Goal: Task Accomplishment & Management: Use online tool/utility

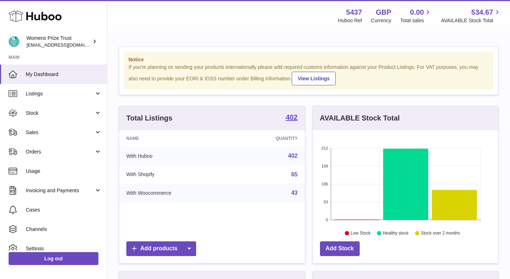
scroll to position [112, 185]
click at [43, 92] on span "Listings" at bounding box center [60, 93] width 68 height 7
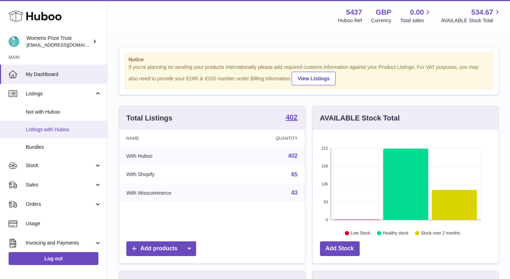
click at [50, 135] on link "Listings with Huboo" at bounding box center [53, 130] width 107 height 18
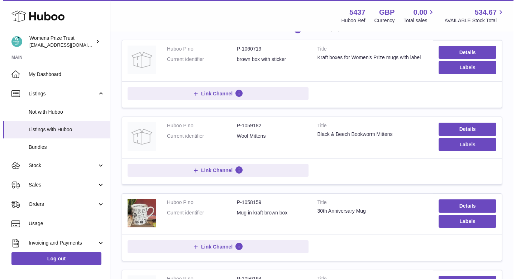
scroll to position [109, 0]
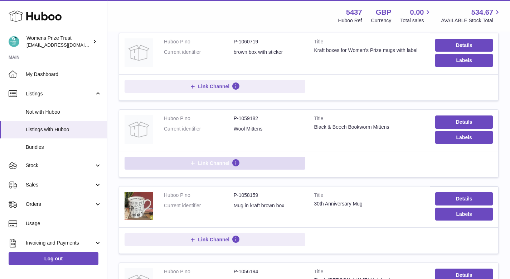
click at [213, 163] on span "Link Channel" at bounding box center [214, 163] width 32 height 6
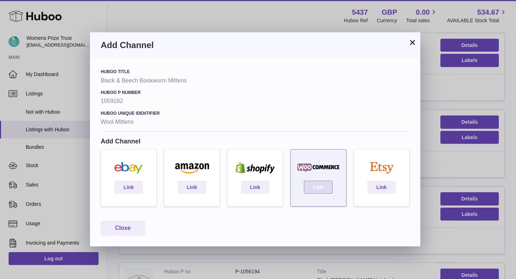
click at [321, 188] on link "Link" at bounding box center [318, 186] width 29 height 13
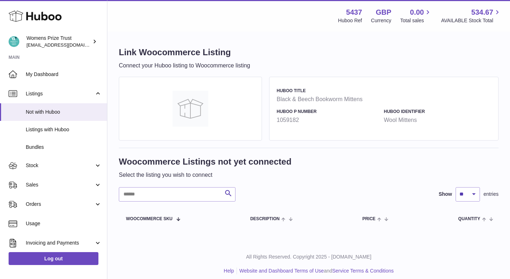
scroll to position [6, 0]
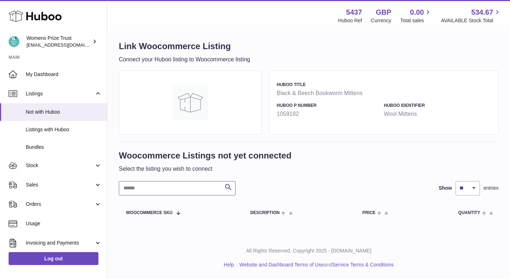
click at [215, 187] on input "text" at bounding box center [177, 188] width 117 height 14
type input "****"
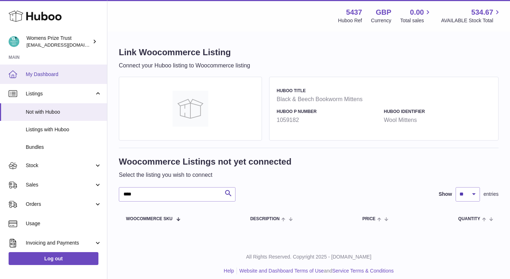
click at [53, 69] on link "My Dashboard" at bounding box center [53, 73] width 107 height 19
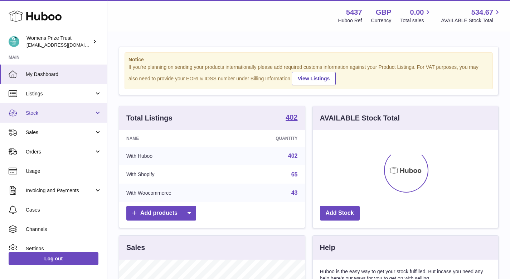
scroll to position [112, 185]
